Goal: Find specific page/section: Find specific page/section

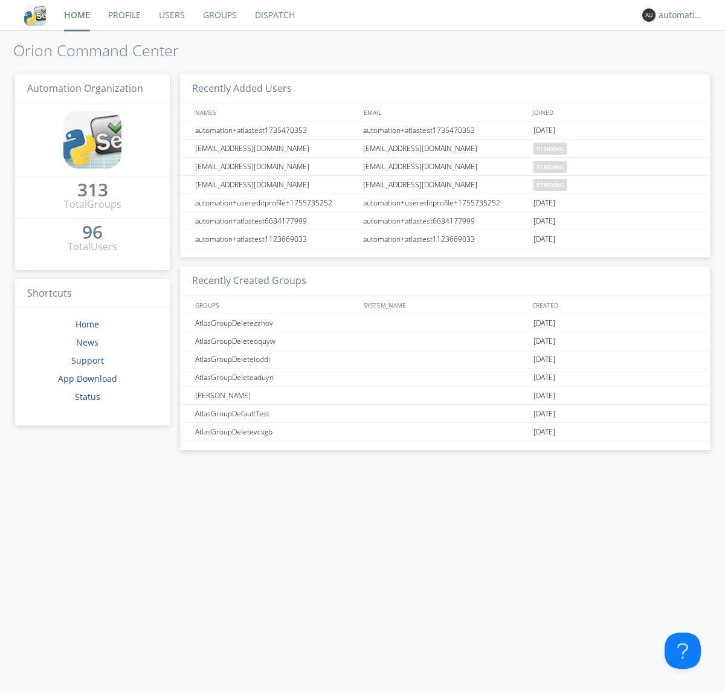
click at [274, 15] on link "Dispatch" at bounding box center [275, 15] width 58 height 30
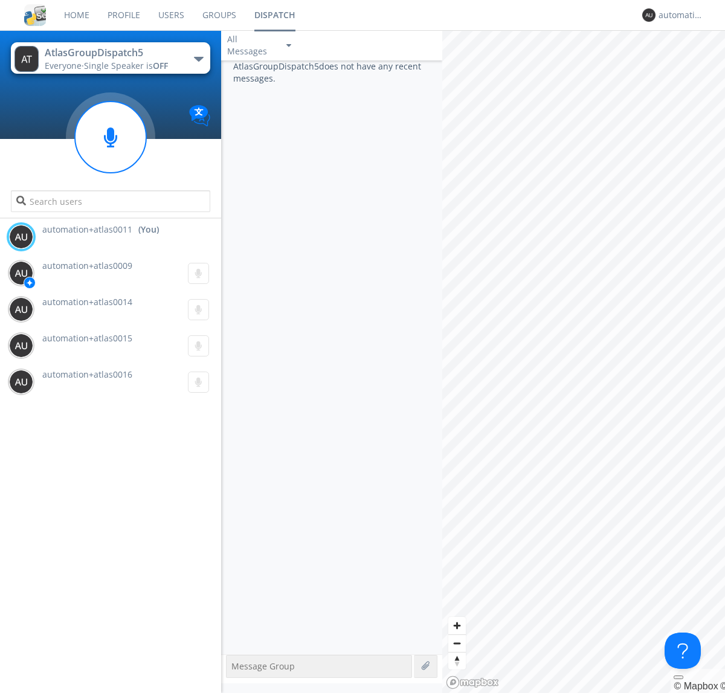
click at [198, 59] on div "button" at bounding box center [199, 59] width 10 height 5
click at [0, 0] on span "AtlasGroupDispatch6" at bounding box center [0, 0] width 0 height 0
click at [198, 59] on div "button" at bounding box center [199, 59] width 10 height 5
click at [0, 0] on span "AtlasGroupDispatch5" at bounding box center [0, 0] width 0 height 0
click at [678, 15] on div "automation+atlas0011" at bounding box center [681, 15] width 45 height 12
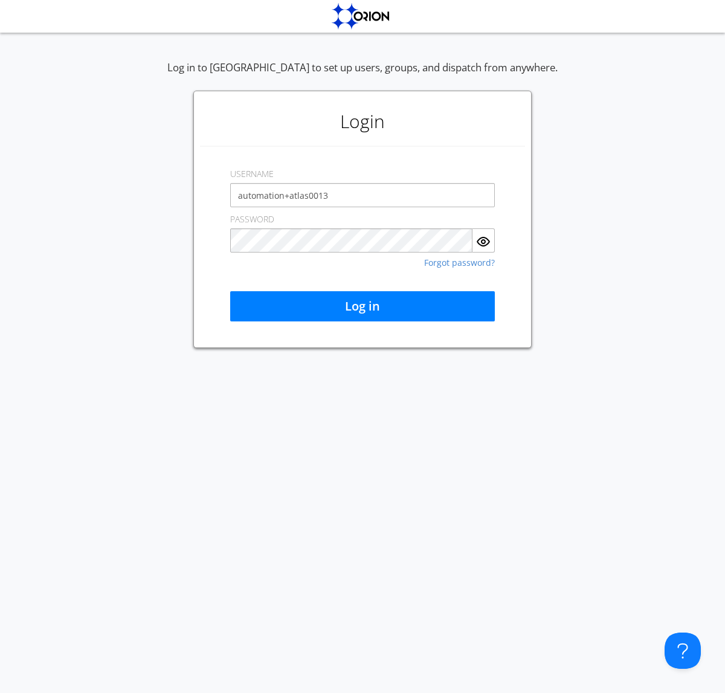
type input "automation+atlas0013"
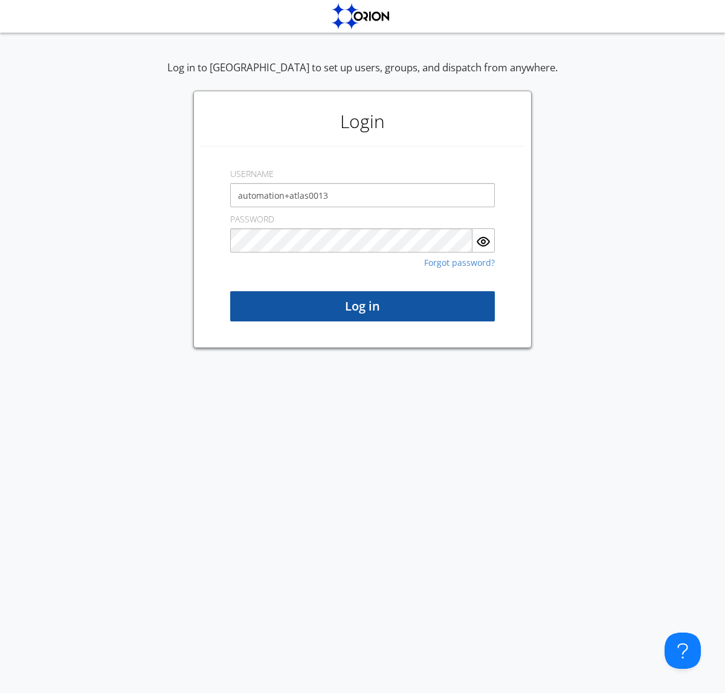
click at [363, 306] on button "Log in" at bounding box center [362, 306] width 265 height 30
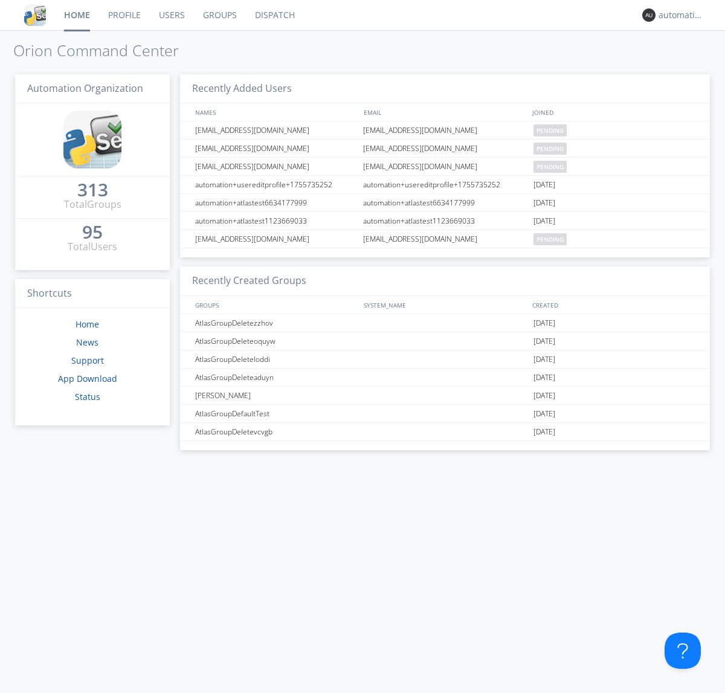
click at [274, 15] on link "Dispatch" at bounding box center [275, 15] width 58 height 30
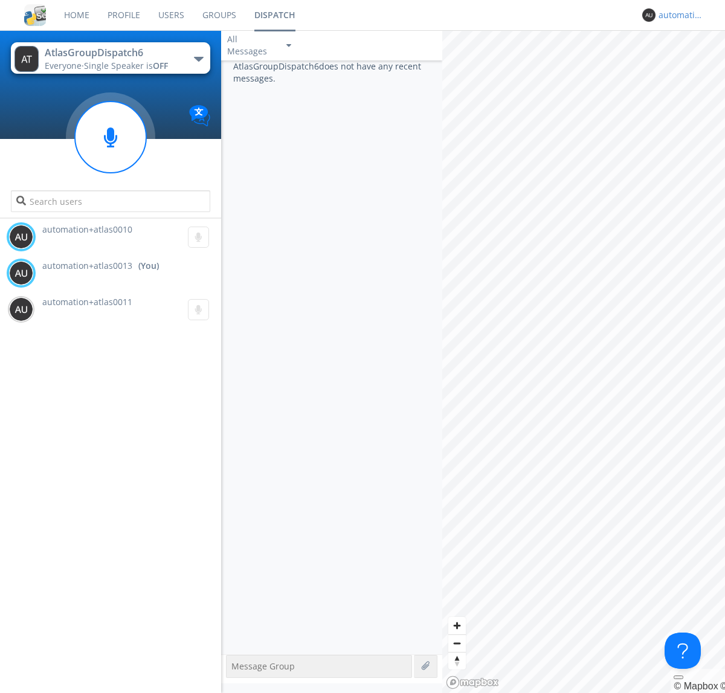
click at [678, 15] on div "automation+atlas0013" at bounding box center [681, 15] width 45 height 12
